Goal: Task Accomplishment & Management: Use online tool/utility

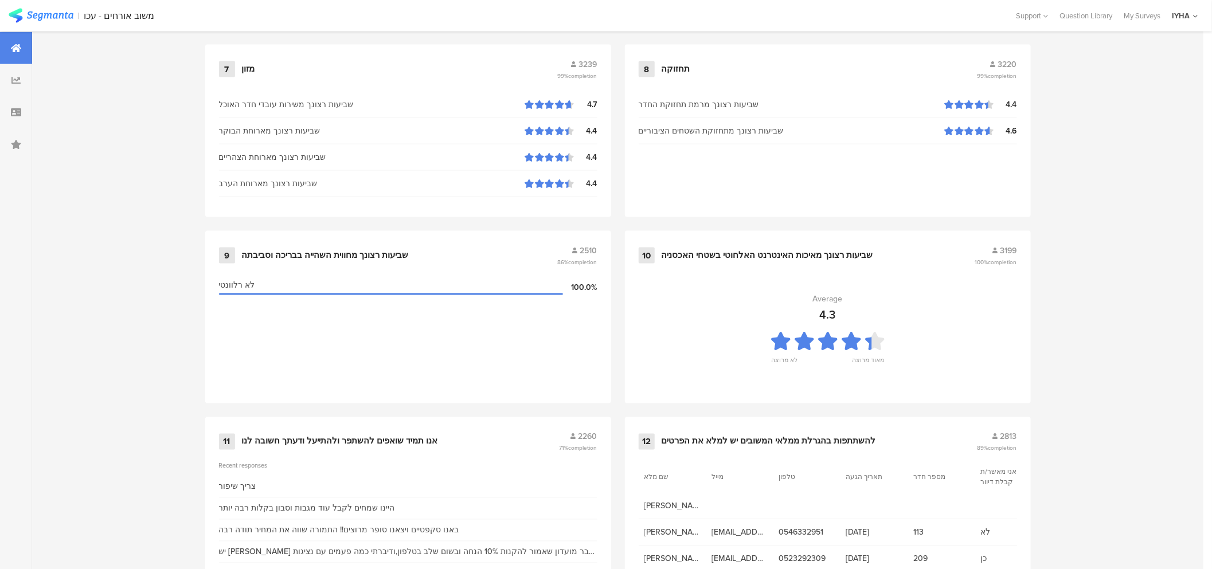
scroll to position [1114, 0]
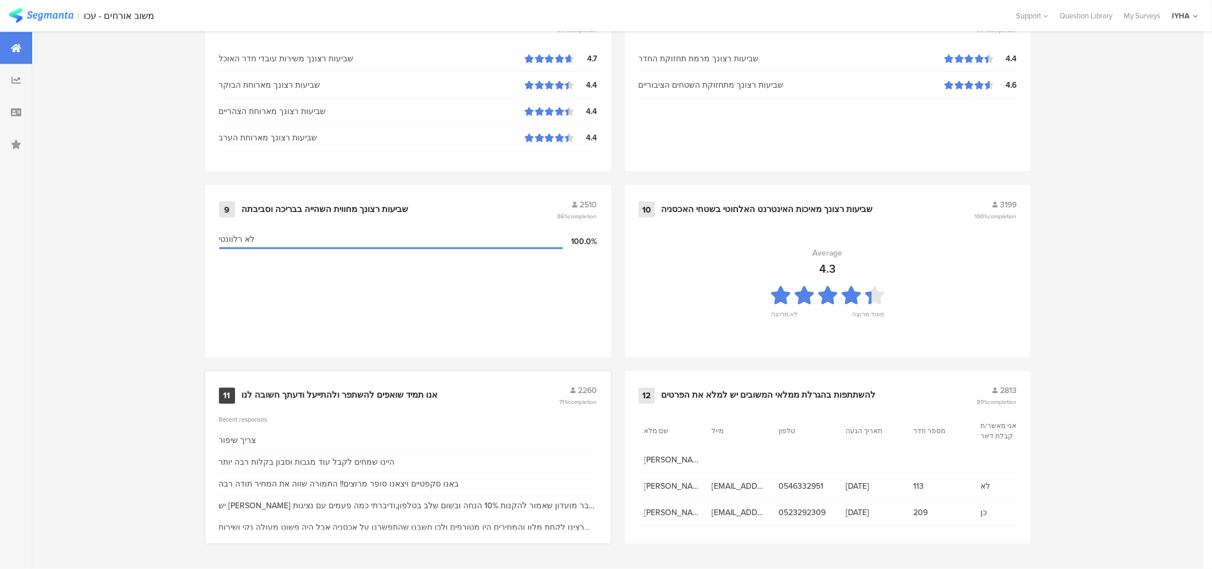
click at [343, 391] on div "אנו תמיד שואפים להשתפר ולהתייעל ודעתך חשובה לנו" at bounding box center [340, 395] width 196 height 11
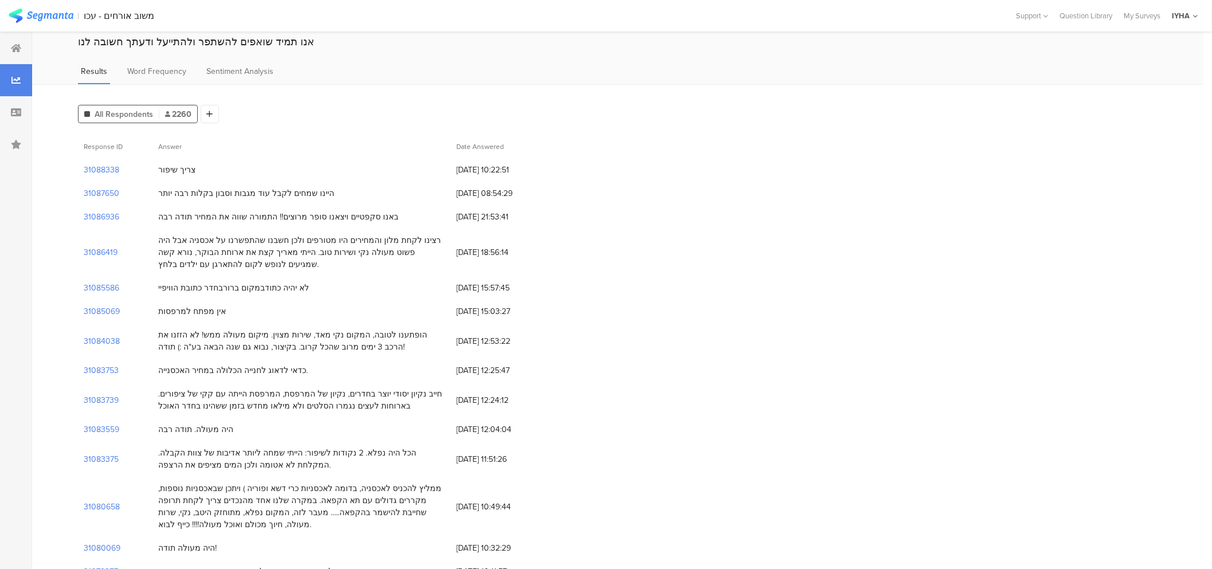
scroll to position [64, 0]
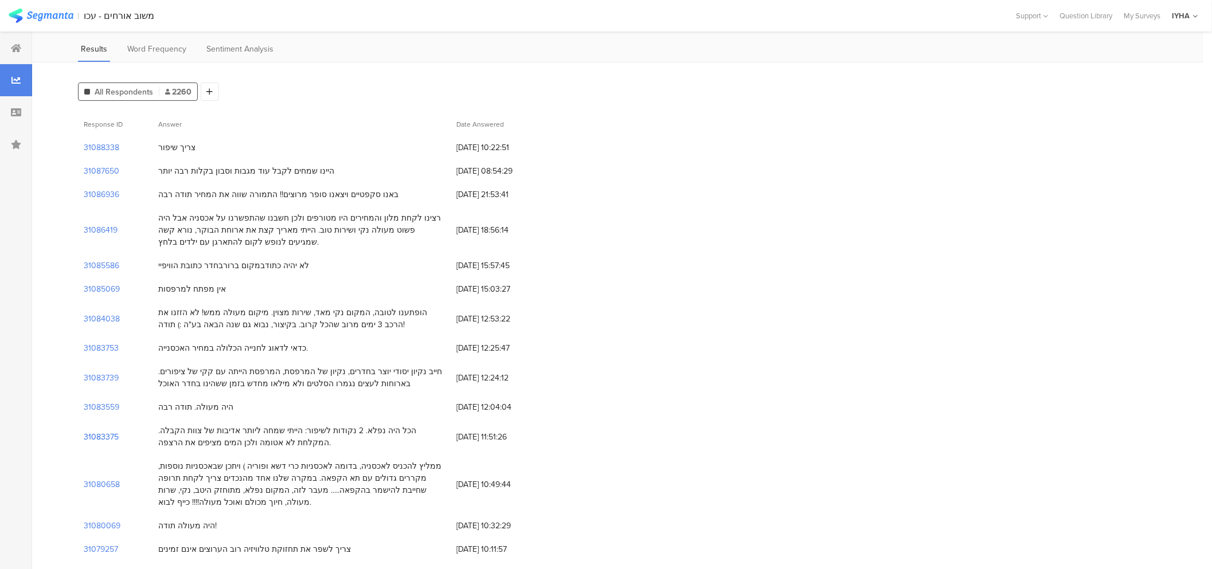
click at [99, 437] on section "31083375" at bounding box center [101, 437] width 35 height 12
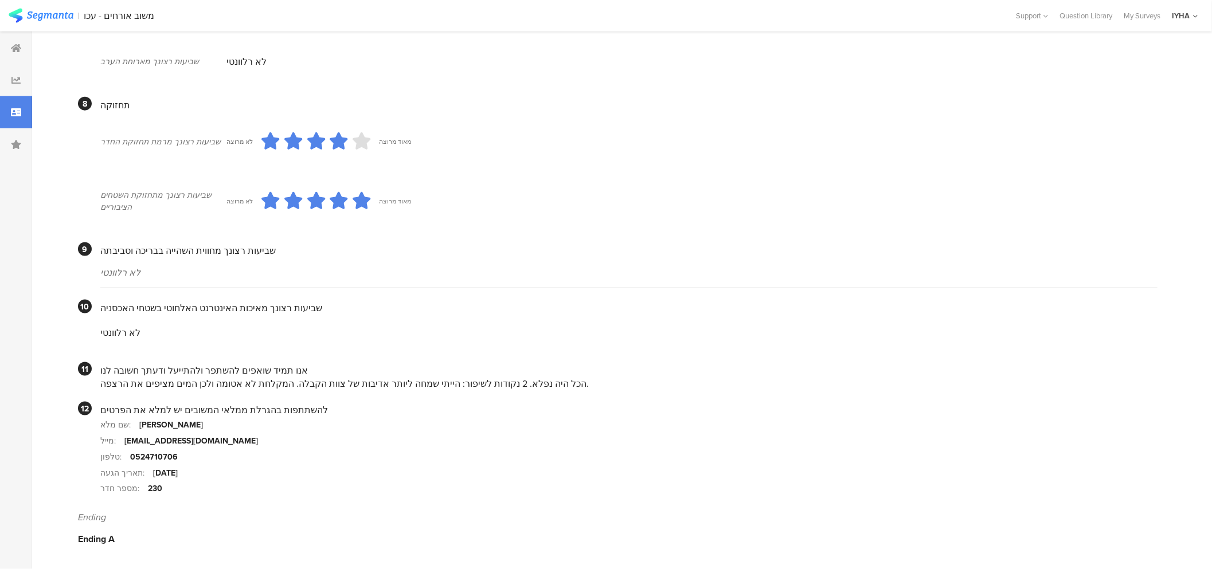
scroll to position [896, 0]
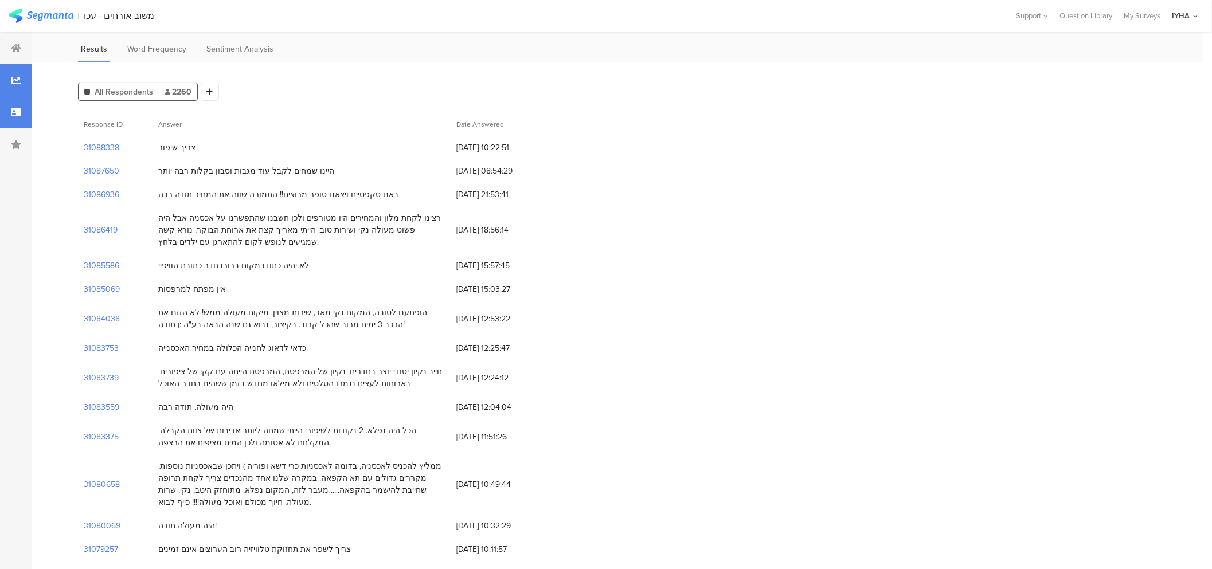
click at [11, 111] on icon at bounding box center [16, 112] width 10 height 9
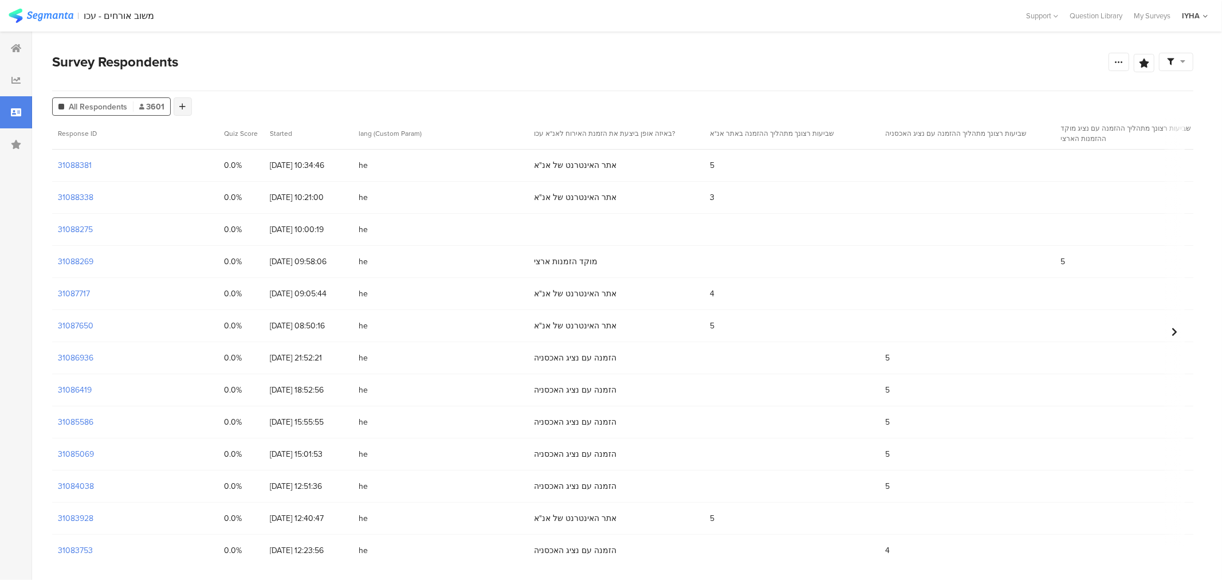
click at [178, 109] on div at bounding box center [183, 106] width 18 height 18
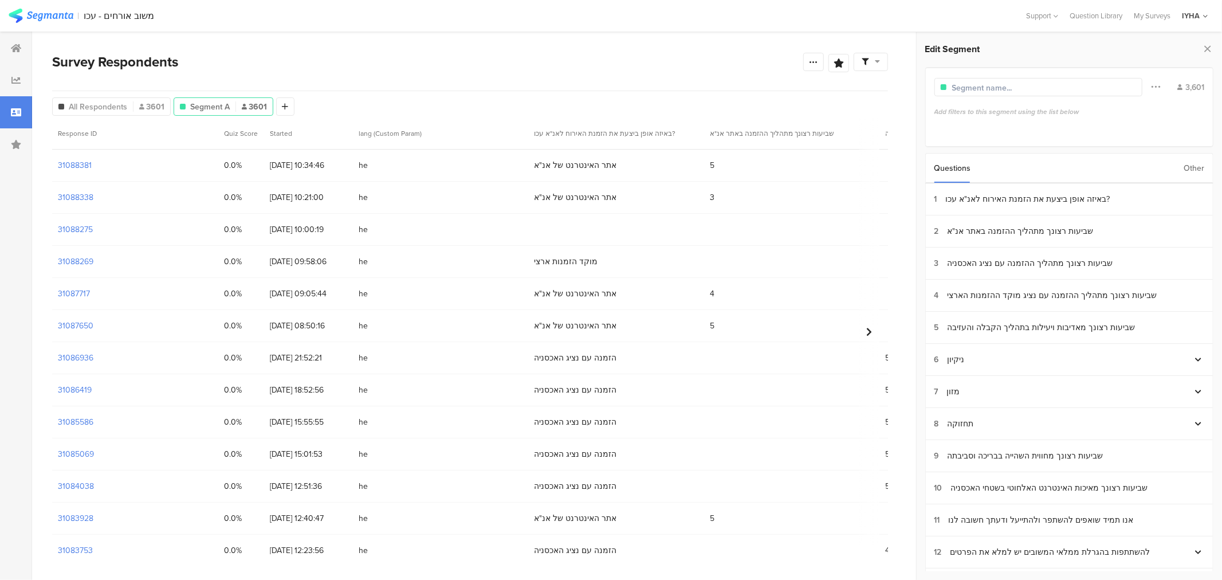
click at [1198, 166] on div "Other" at bounding box center [1194, 168] width 21 height 29
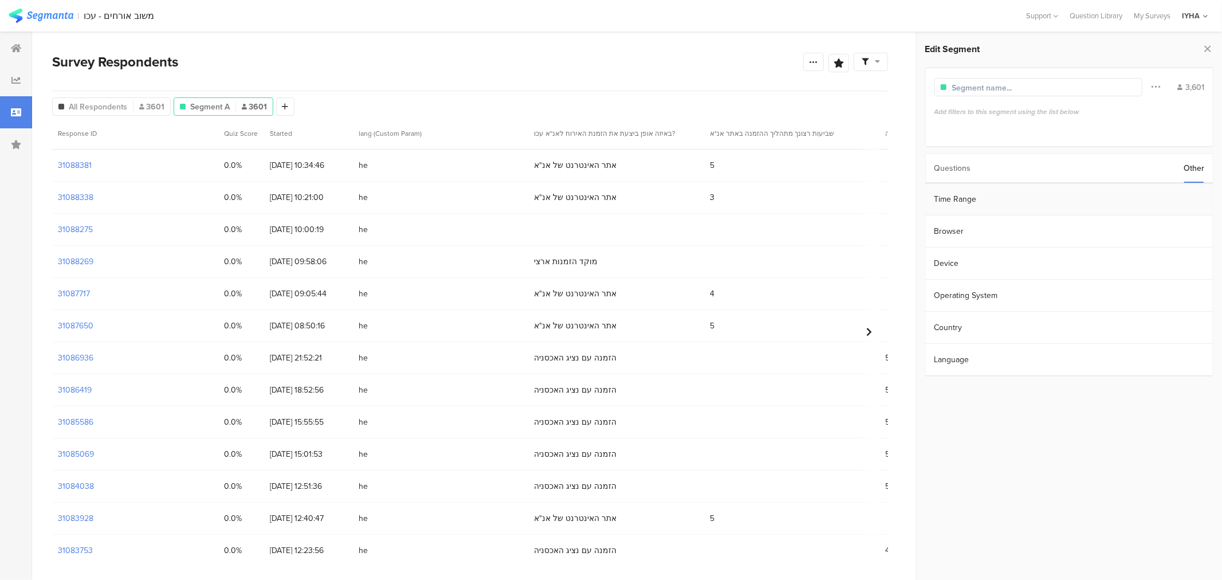
click at [950, 199] on section "Time Range" at bounding box center [1069, 199] width 287 height 32
click at [1103, 196] on icon at bounding box center [1102, 198] width 14 height 18
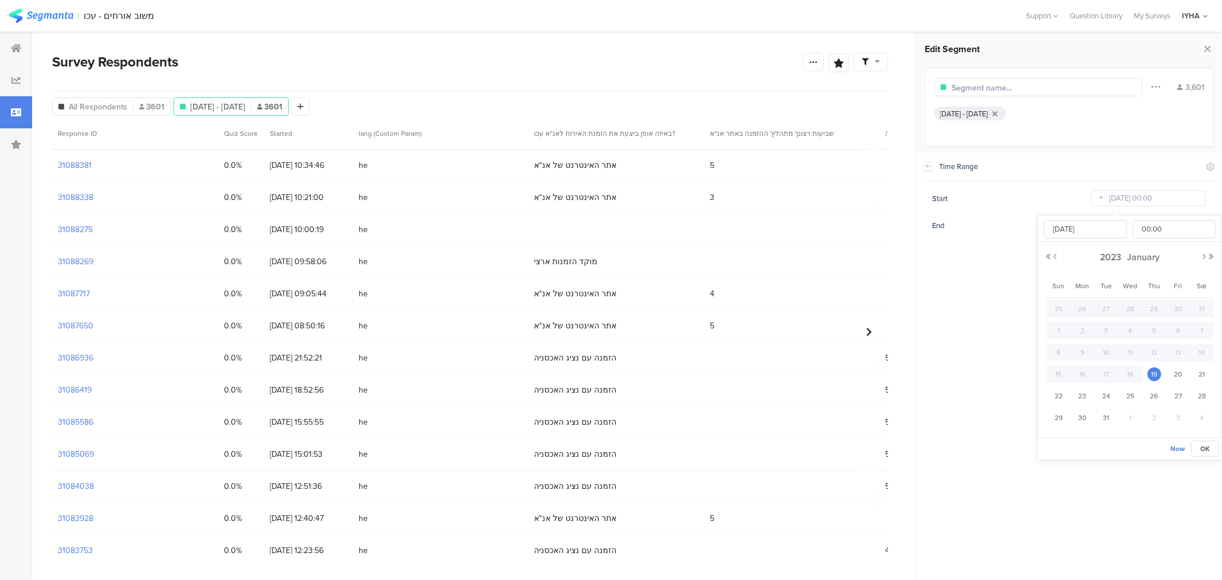
click at [1215, 251] on div "[DATE] 00:00 00 01 02 03 04 05 06 07 08 09 10 11 12 13 14 15 16 17 18 19 20 21 …" at bounding box center [1129, 326] width 183 height 222
click at [1213, 253] on button "Next Year" at bounding box center [1211, 256] width 7 height 7
click at [1202, 258] on button "Next Month" at bounding box center [1204, 256] width 7 height 7
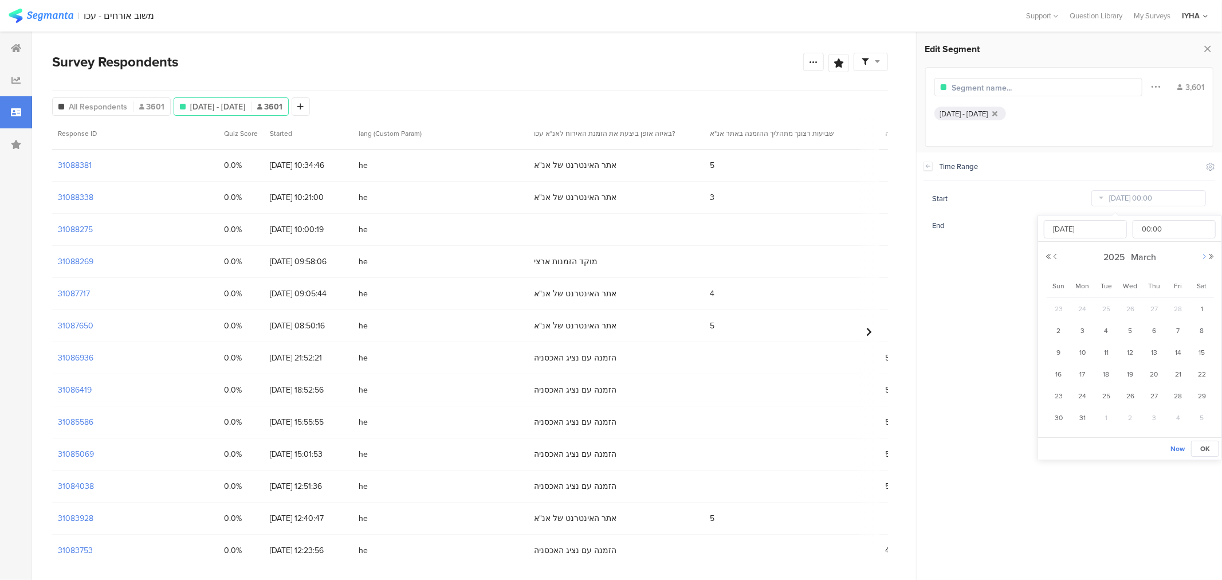
click at [1202, 258] on button "Next Month" at bounding box center [1204, 256] width 7 height 7
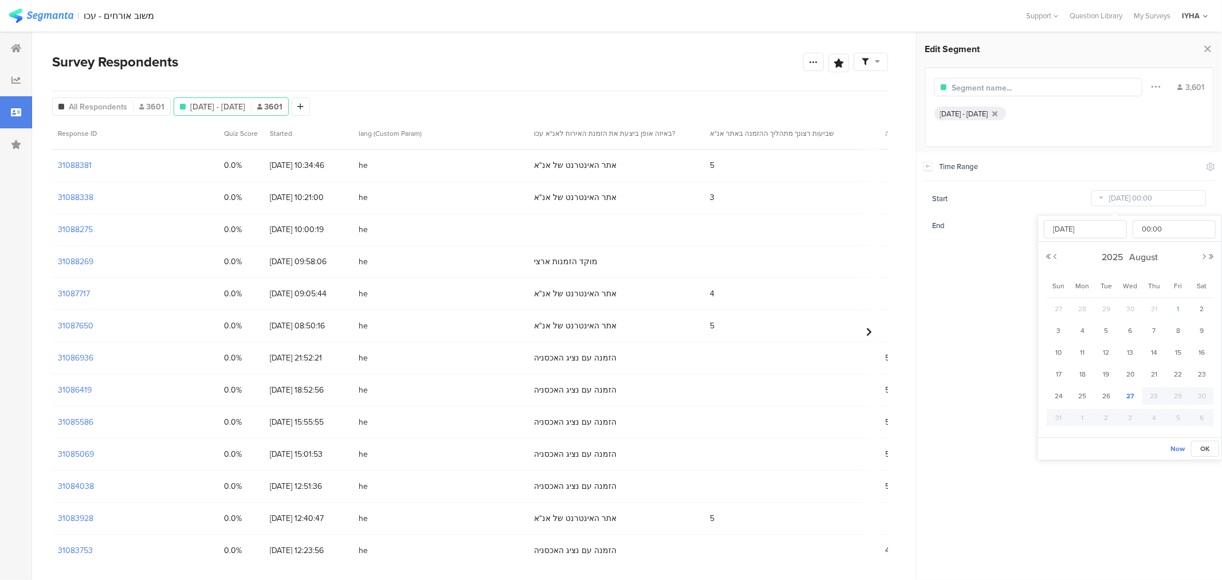
click at [1179, 311] on span "1" at bounding box center [1178, 309] width 14 height 14
type input "[DATE] 00:00"
type input "[DATE]"
drag, startPoint x: 1205, startPoint y: 450, endPoint x: 1130, endPoint y: 463, distance: 75.5
click at [1205, 449] on span "OK" at bounding box center [1206, 449] width 10 height 10
